Goal: Task Accomplishment & Management: Manage account settings

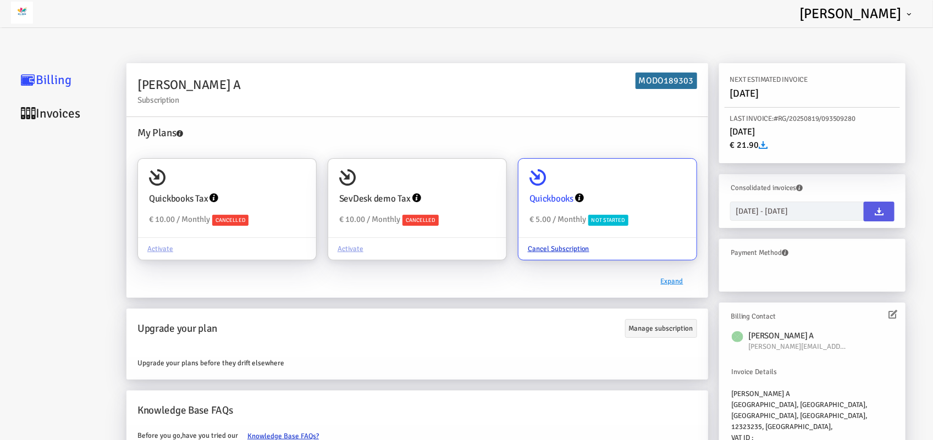
click at [627, 177] on div "Quickbooks € 5.00 / Monthly Not Started" at bounding box center [608, 198] width 178 height 79
click at [672, 177] on input "Quickbooks € 5.00 / Monthly Not Started Cancel Subscription" at bounding box center [683, 174] width 22 height 22
radio input "true"
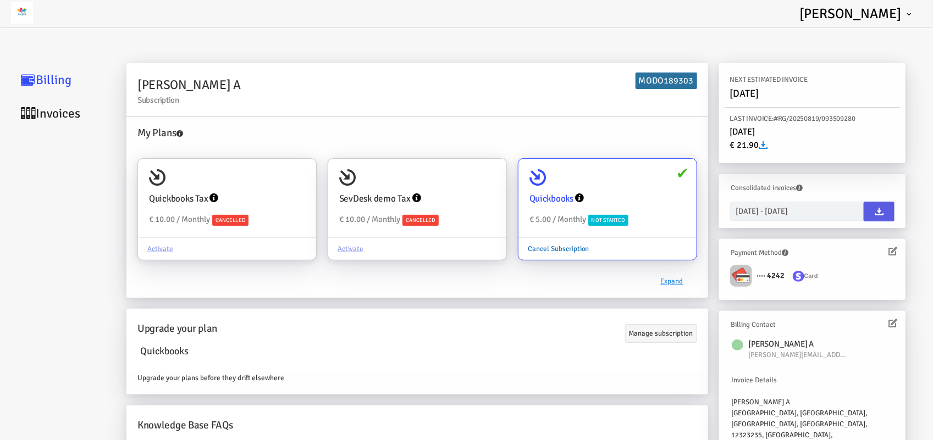
click at [570, 247] on link "Cancel Subscription" at bounding box center [559, 249] width 80 height 21
click at [672, 185] on input "Quickbooks € 5.00 / Monthly Not Started Cancel Subscription" at bounding box center [683, 174] width 22 height 22
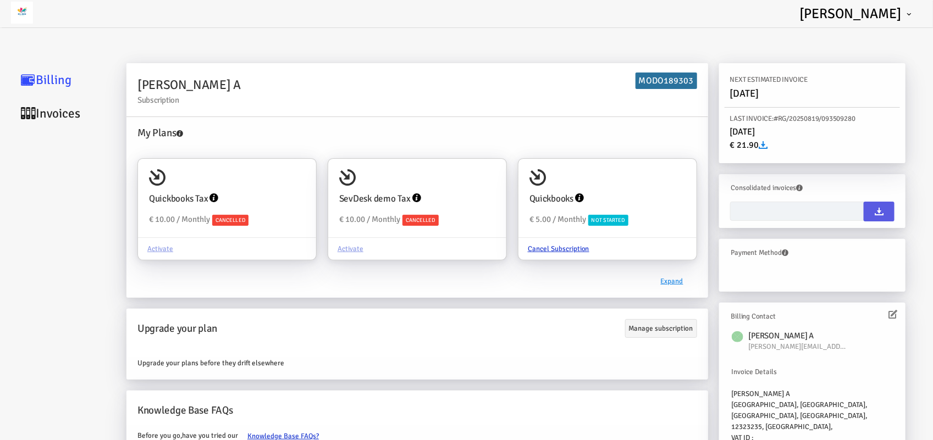
type input "[DATE] - [DATE]"
click at [559, 249] on link "Cancel Subscription" at bounding box center [559, 249] width 80 height 21
click at [672, 185] on input "Quickbooks € 5.00 / Monthly Not Started Cancel Subscription" at bounding box center [683, 174] width 22 height 22
radio input "true"
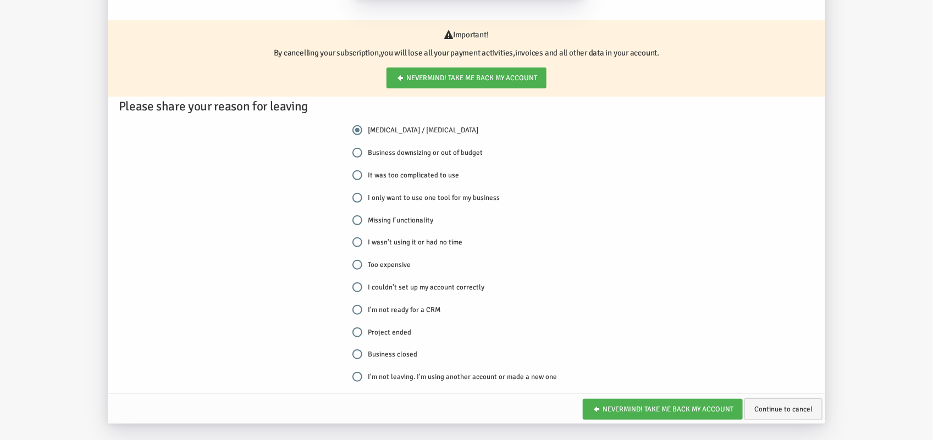
scroll to position [226, 0]
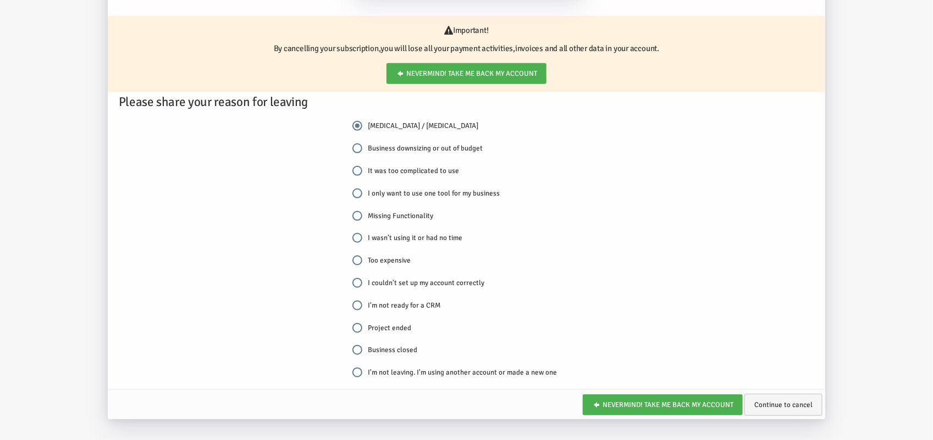
click at [411, 237] on label "I wasn’t using it or had no time" at bounding box center [407, 238] width 110 height 11
click at [362, 237] on input "I wasn’t using it or had no time" at bounding box center [357, 238] width 10 height 10
radio input "true"
click at [379, 349] on label "Business closed" at bounding box center [384, 350] width 65 height 11
click at [362, 349] on input "Business closed" at bounding box center [357, 350] width 10 height 10
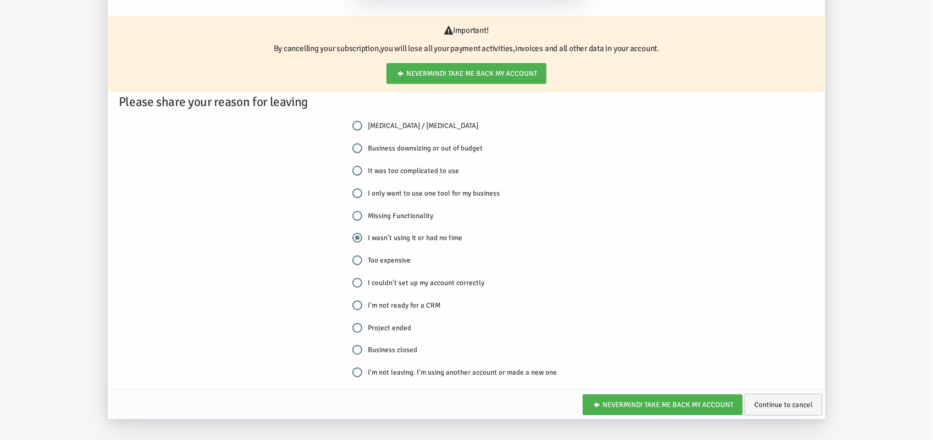
radio input "true"
click at [780, 401] on link "Continue to cancel" at bounding box center [784, 405] width 78 height 22
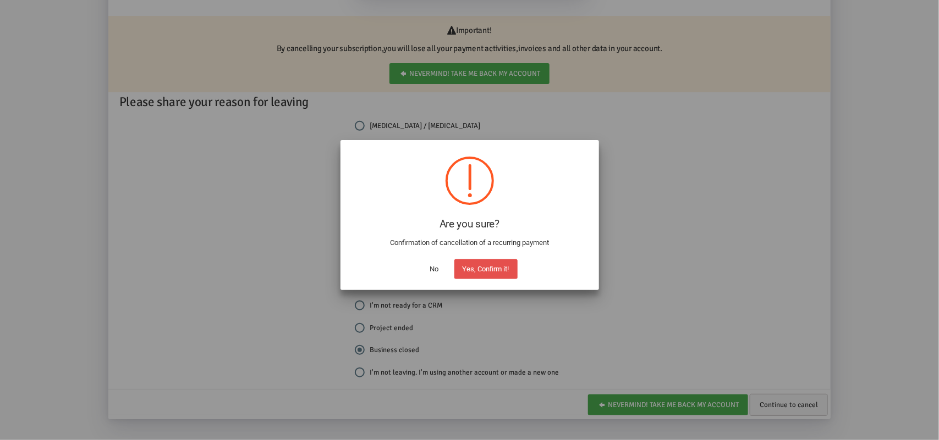
click at [497, 271] on button "Yes, Confirm it!" at bounding box center [485, 270] width 63 height 20
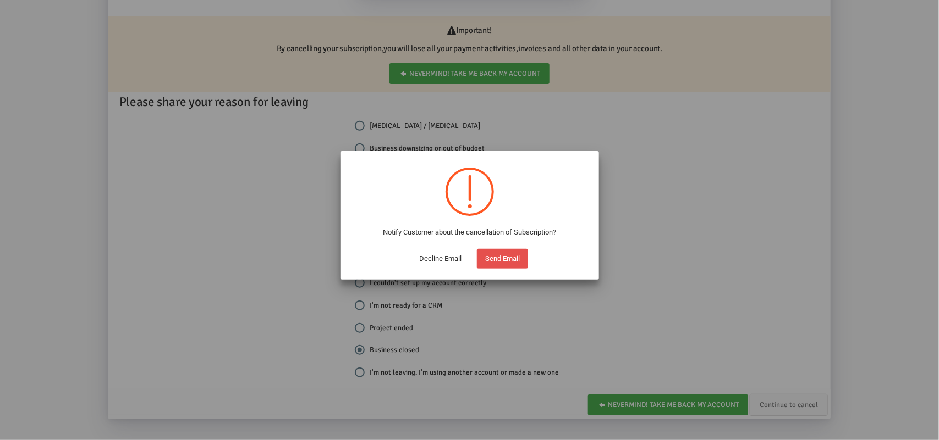
click at [510, 257] on button "Send Email" at bounding box center [502, 259] width 51 height 20
